Goal: Browse casually: Explore the website without a specific task or goal

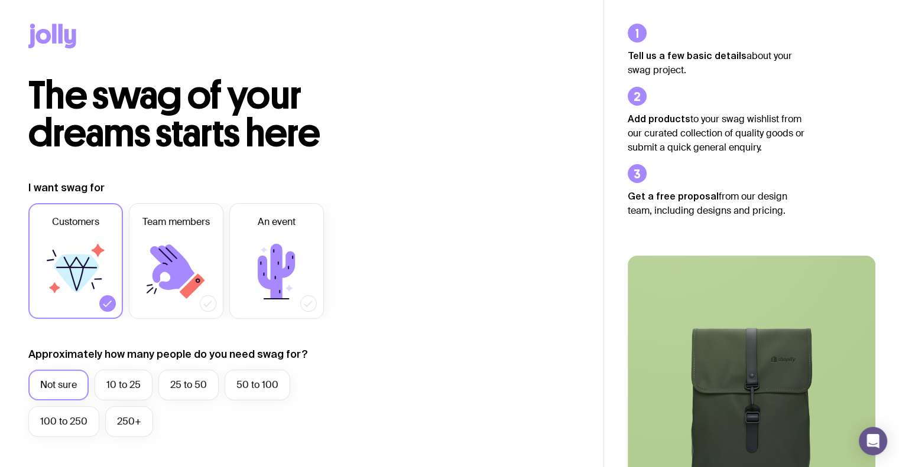
click at [66, 34] on icon at bounding box center [70, 39] width 12 height 20
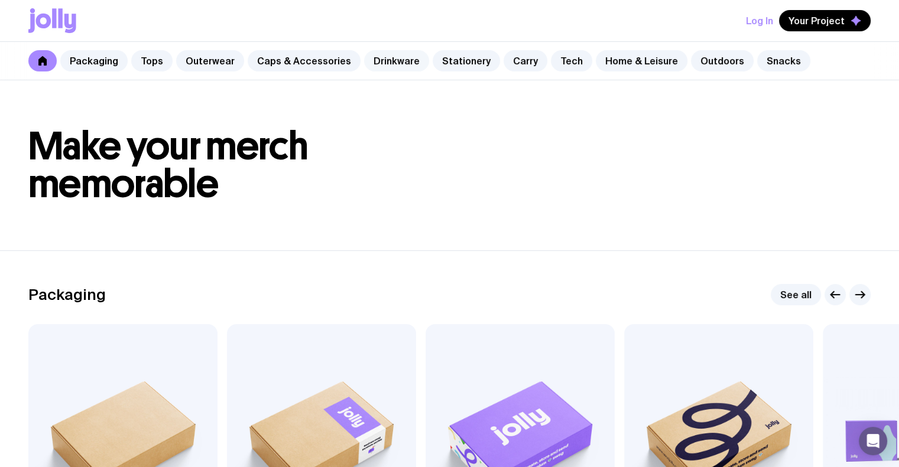
click at [372, 61] on link "Drinkware" at bounding box center [396, 60] width 65 height 21
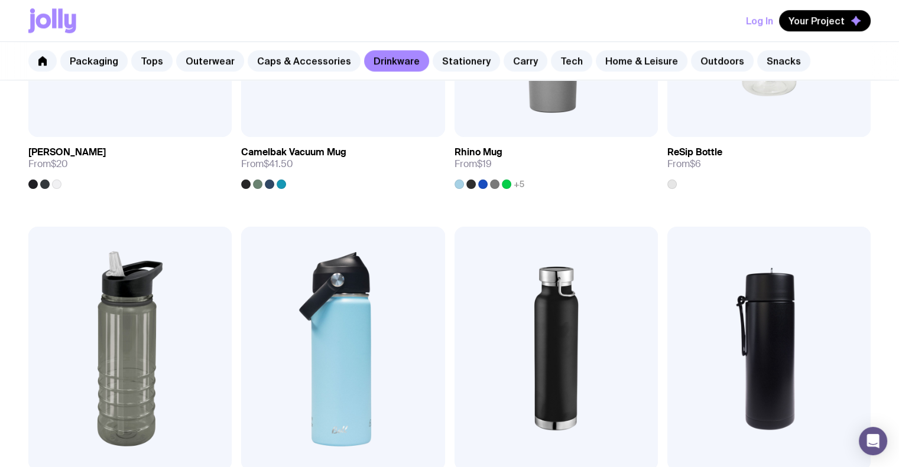
scroll to position [1065, 0]
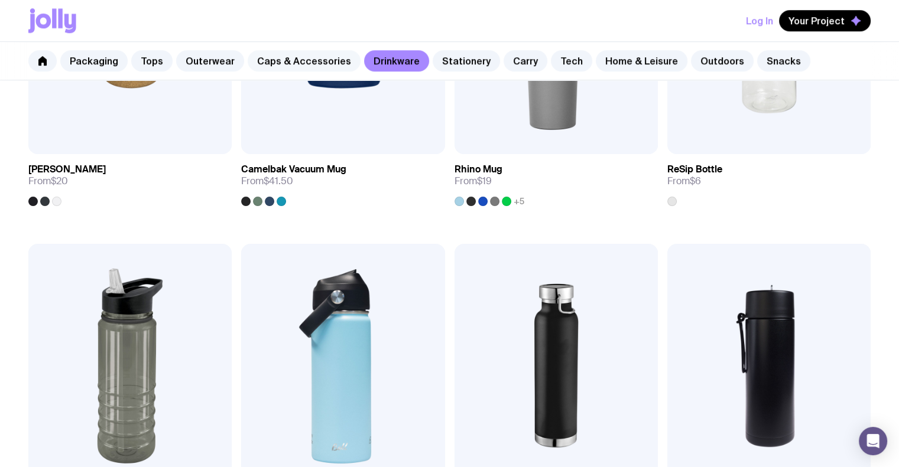
click at [315, 67] on link "Caps & Accessories" at bounding box center [304, 60] width 113 height 21
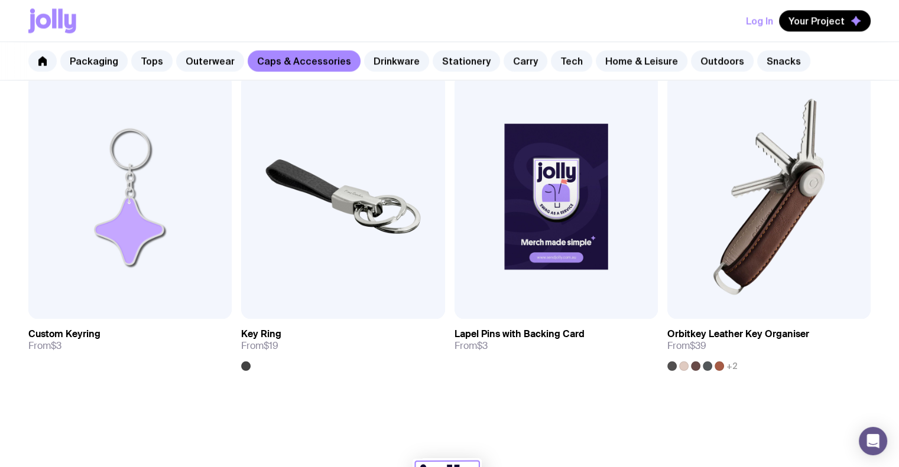
scroll to position [1904, 0]
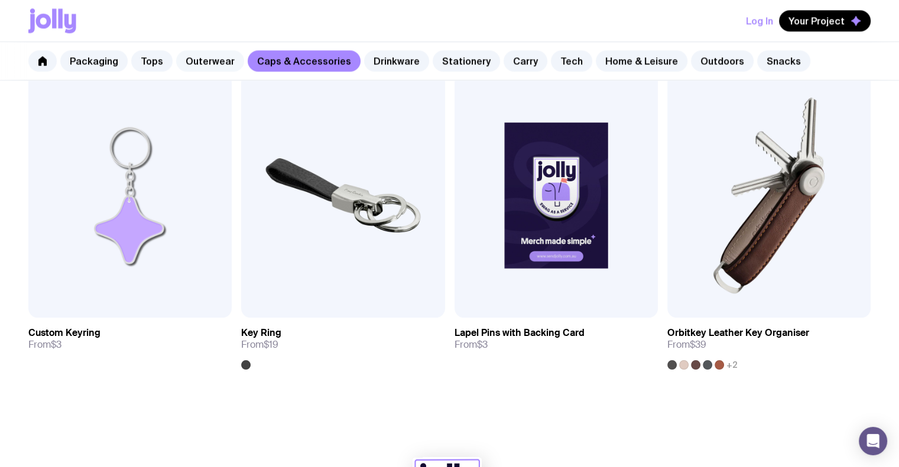
click at [208, 59] on link "Outerwear" at bounding box center [210, 60] width 68 height 21
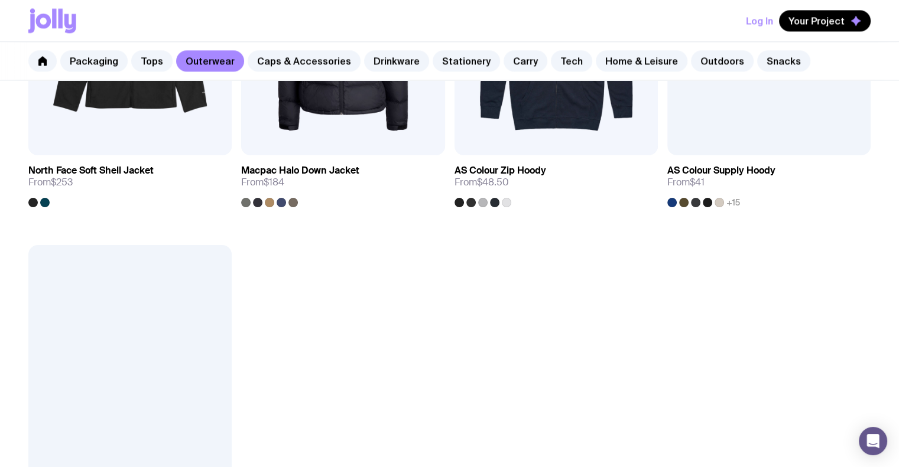
scroll to position [1733, 0]
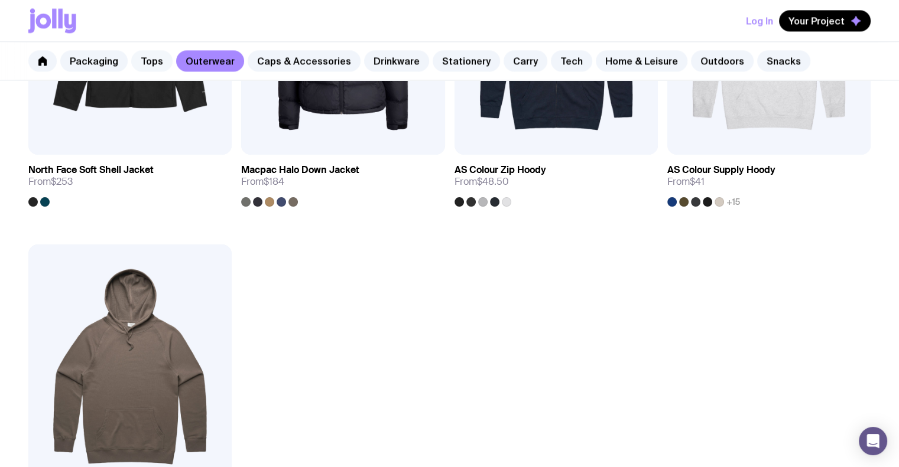
click at [155, 57] on link "Tops" at bounding box center [151, 60] width 41 height 21
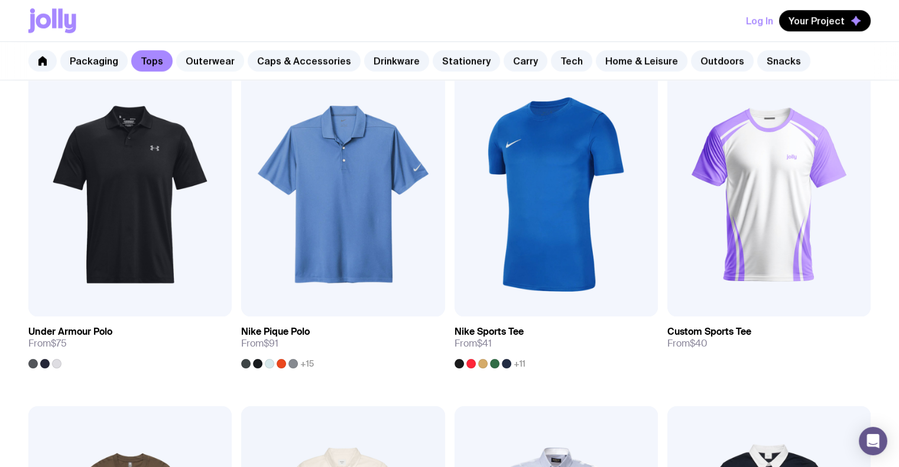
scroll to position [896, 0]
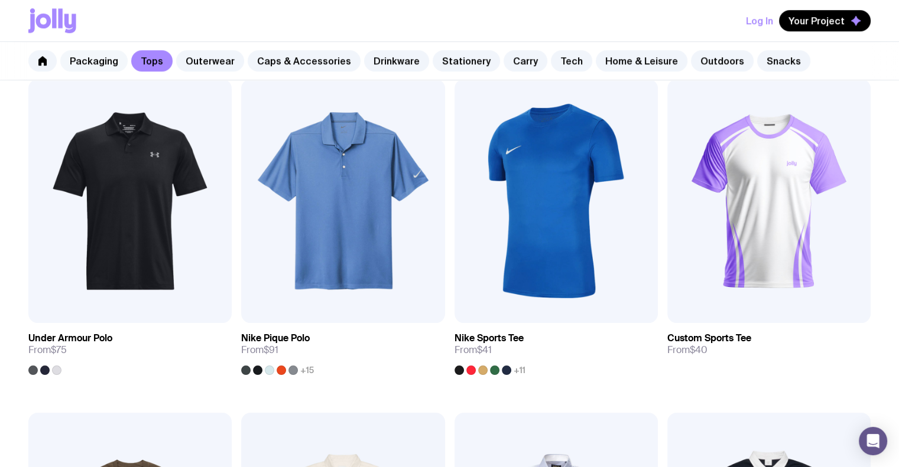
click at [118, 57] on link "Packaging" at bounding box center [93, 60] width 67 height 21
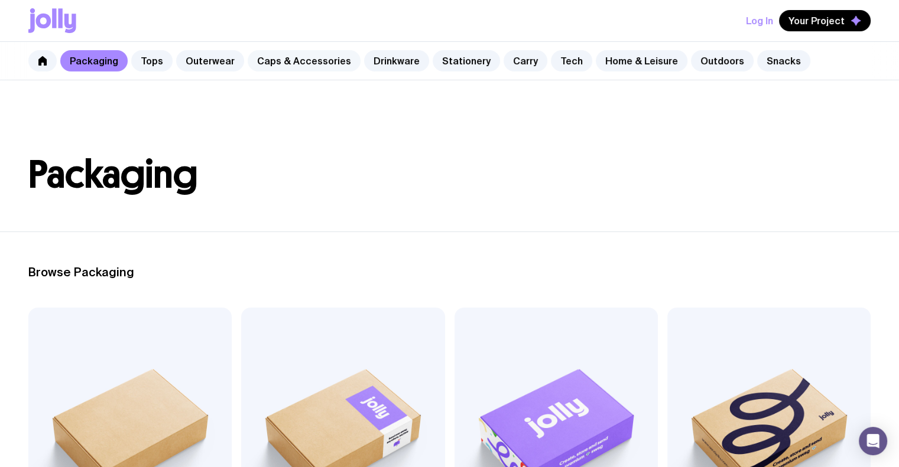
click at [340, 60] on link "Caps & Accessories" at bounding box center [304, 60] width 113 height 21
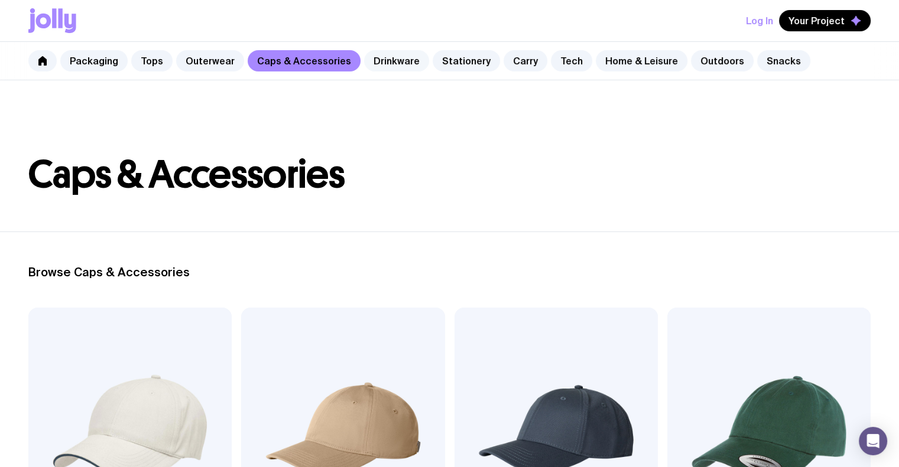
click at [389, 59] on link "Drinkware" at bounding box center [396, 60] width 65 height 21
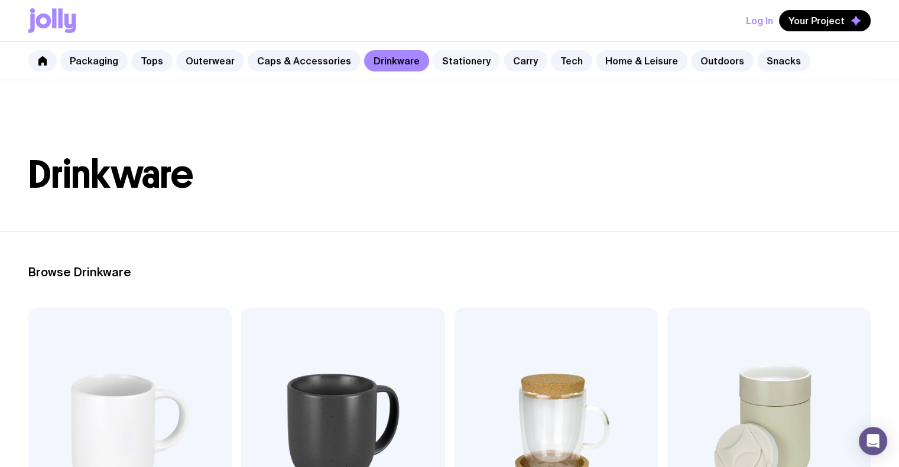
click at [450, 63] on link "Stationery" at bounding box center [466, 60] width 67 height 21
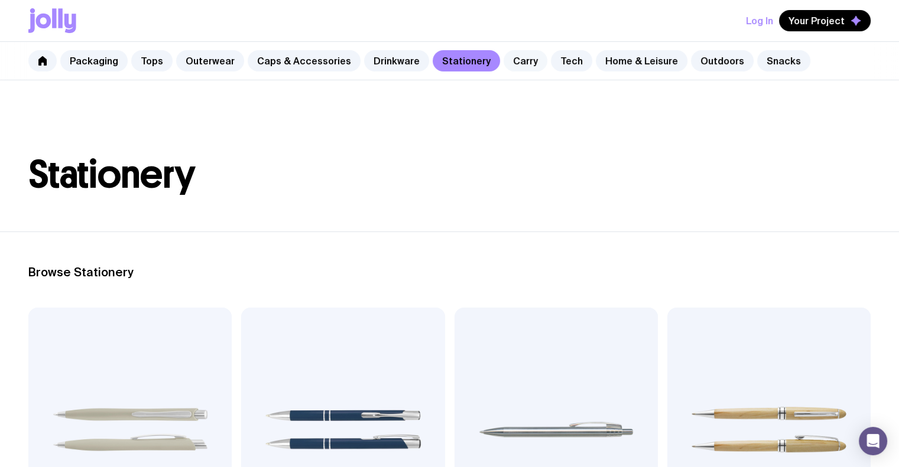
click at [511, 60] on link "Carry" at bounding box center [525, 60] width 44 height 21
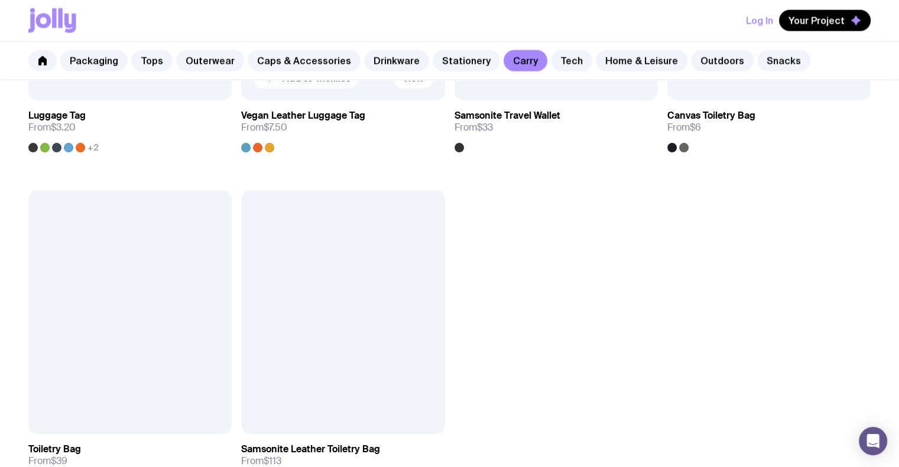
scroll to position [2793, 0]
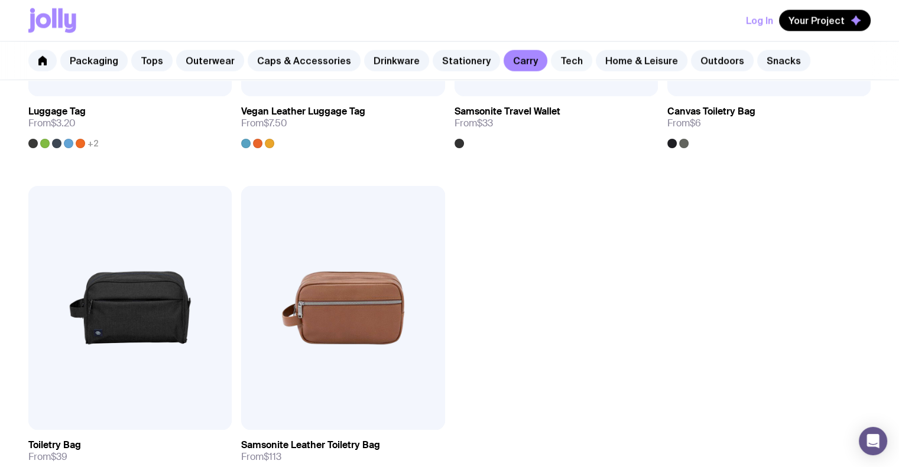
click at [555, 56] on link "Tech" at bounding box center [571, 60] width 41 height 21
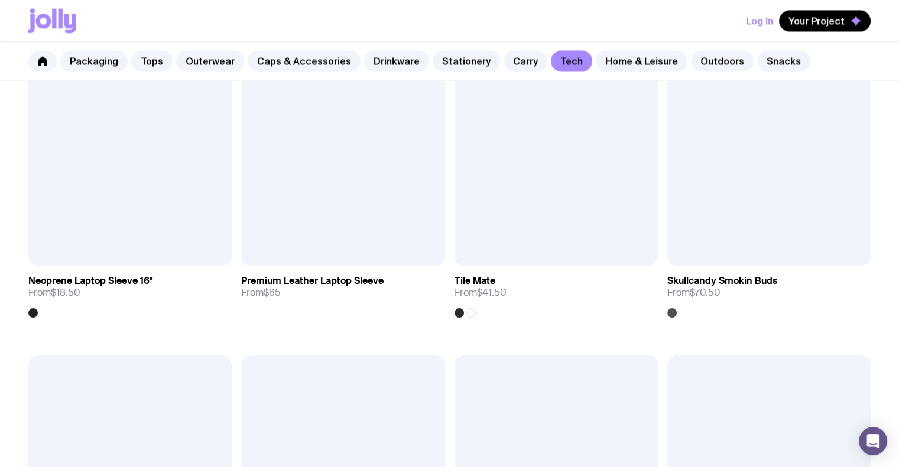
scroll to position [1985, 0]
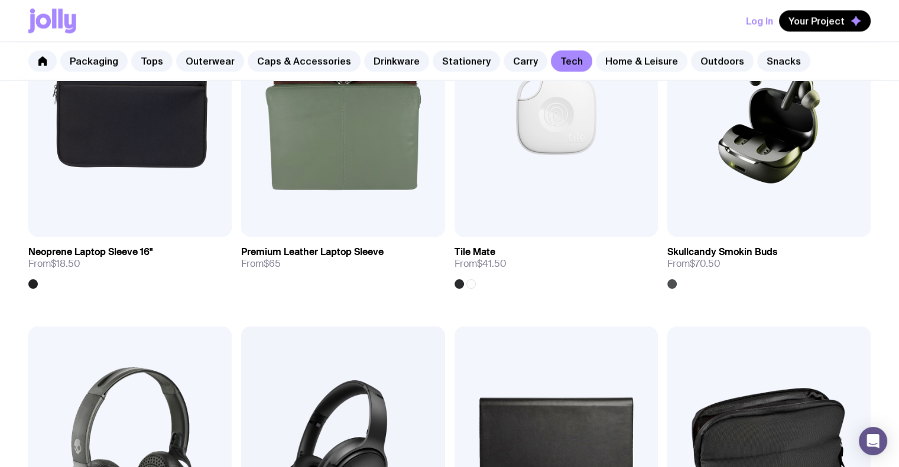
click at [620, 61] on link "Home & Leisure" at bounding box center [642, 60] width 92 height 21
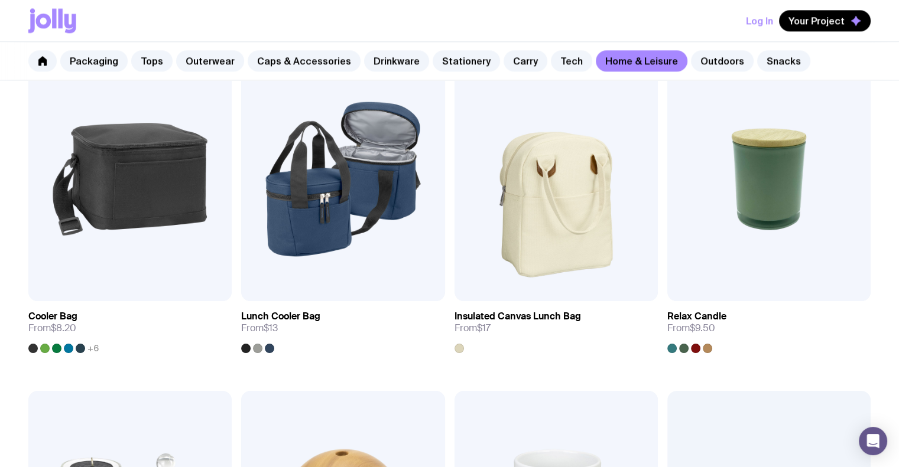
scroll to position [1596, 0]
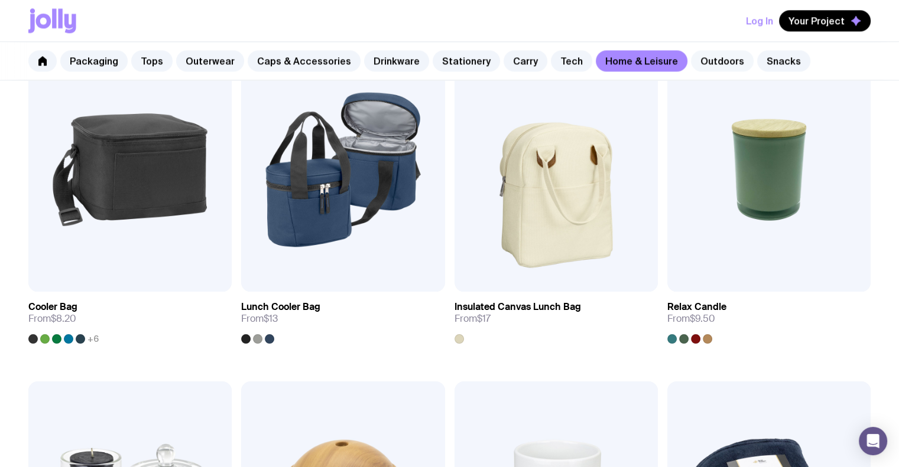
click at [713, 65] on link "Outdoors" at bounding box center [722, 60] width 63 height 21
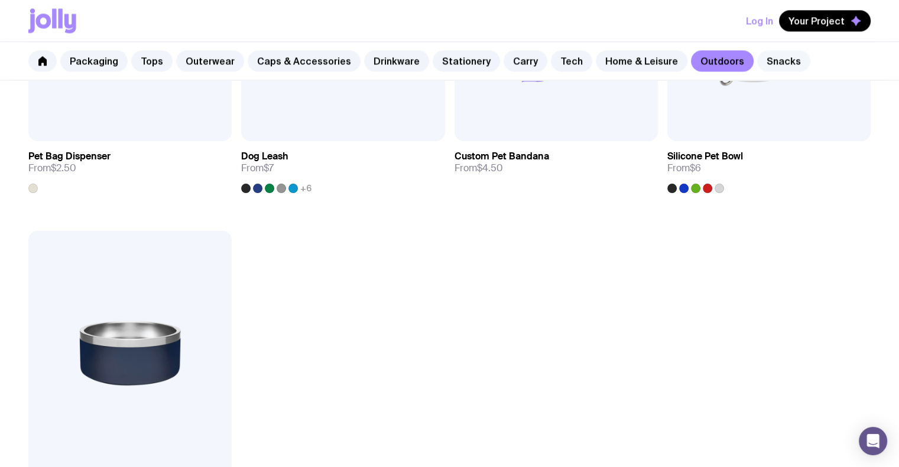
scroll to position [1747, 0]
click at [762, 29] on button "Log In" at bounding box center [759, 20] width 27 height 21
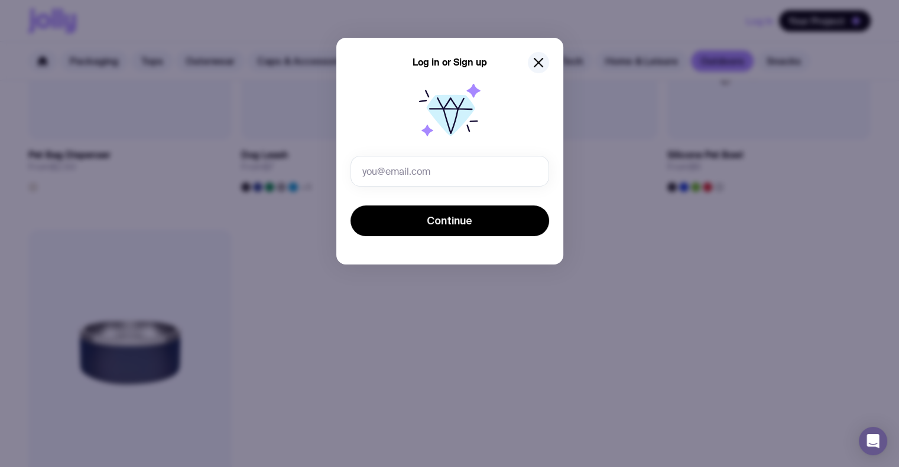
click at [763, 59] on div "Log in or Sign up Continue" at bounding box center [449, 233] width 899 height 467
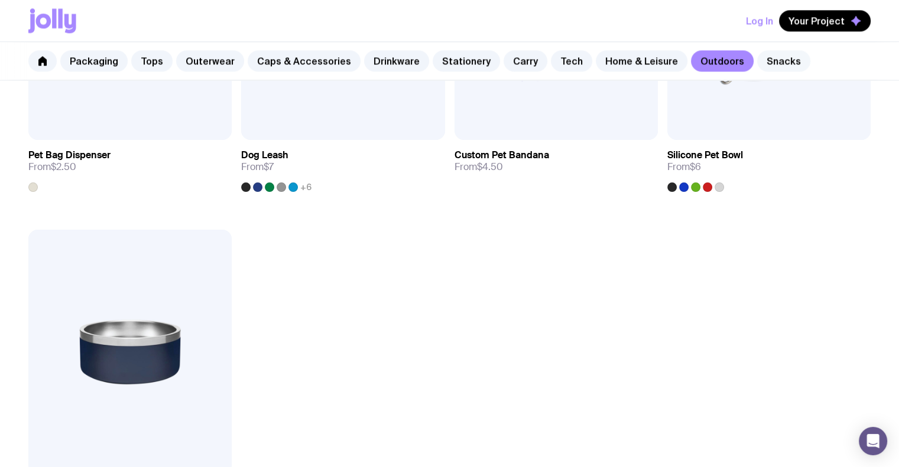
click at [766, 56] on link "Snacks" at bounding box center [783, 60] width 53 height 21
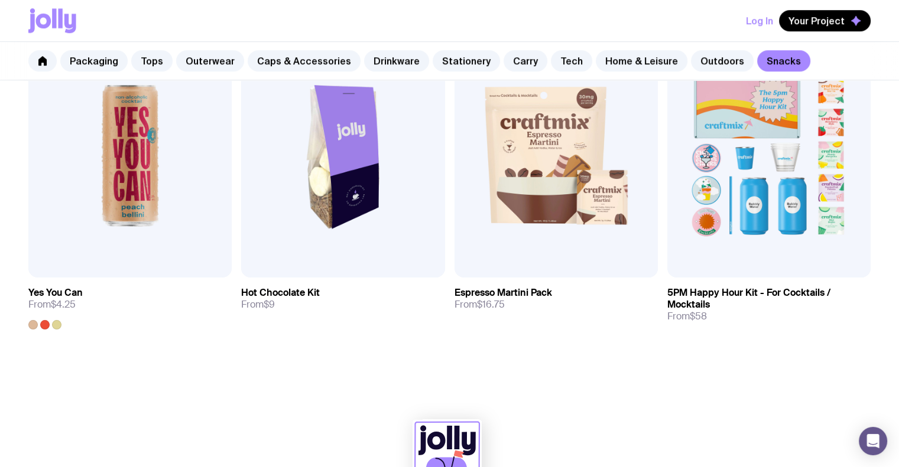
scroll to position [940, 0]
